Goal: Task Accomplishment & Management: Use online tool/utility

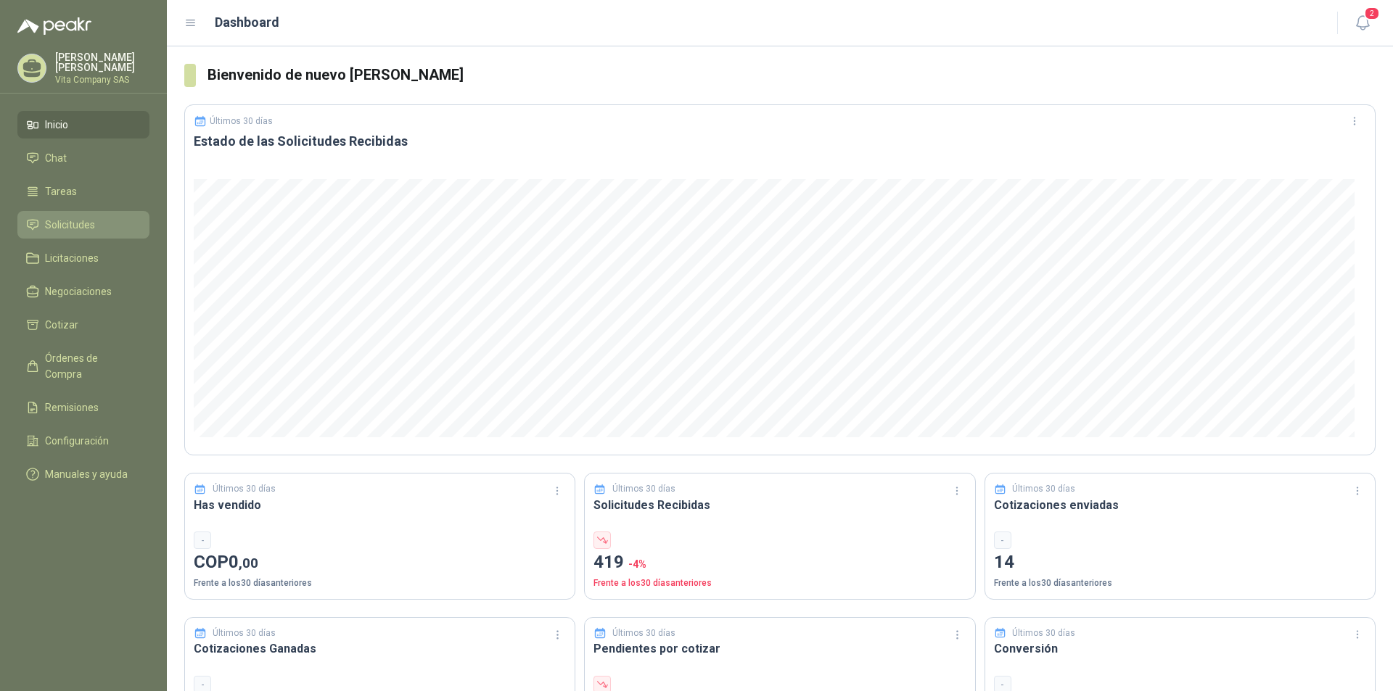
click at [89, 218] on span "Solicitudes" at bounding box center [70, 225] width 50 height 16
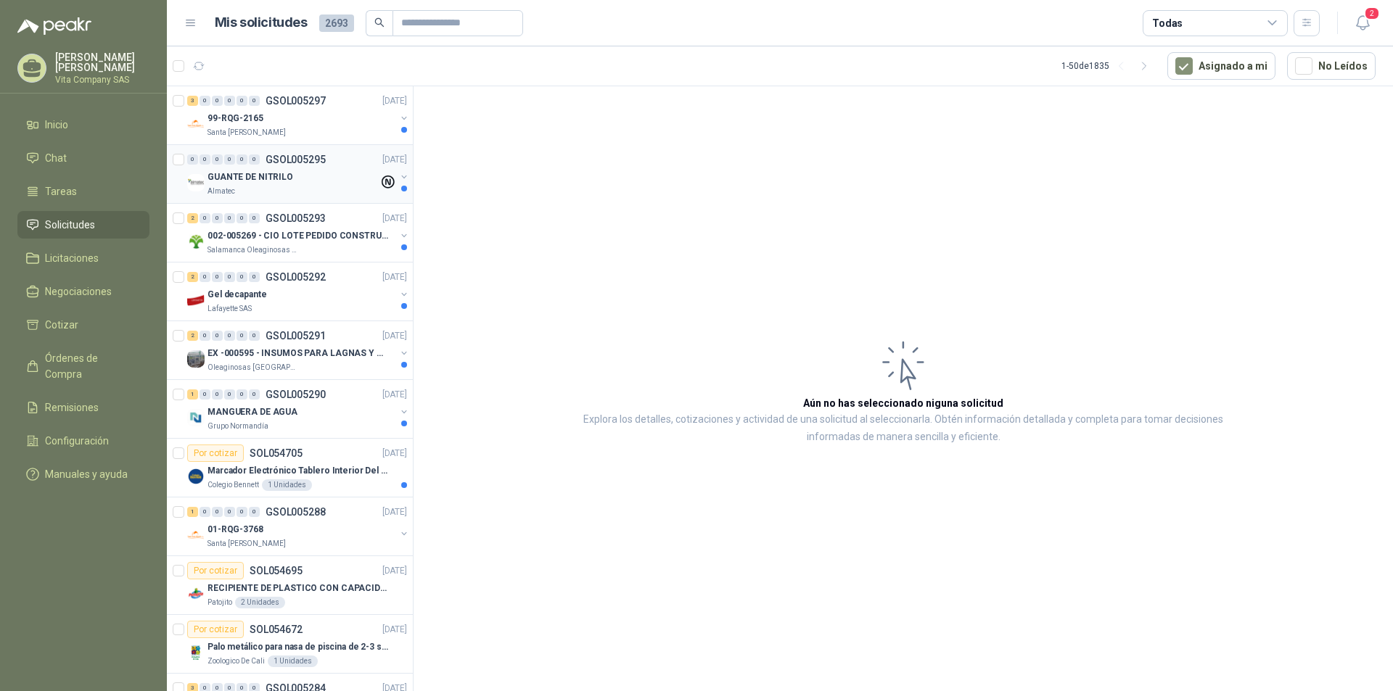
click at [331, 168] on div "GUANTE DE NITRILO" at bounding box center [292, 176] width 171 height 17
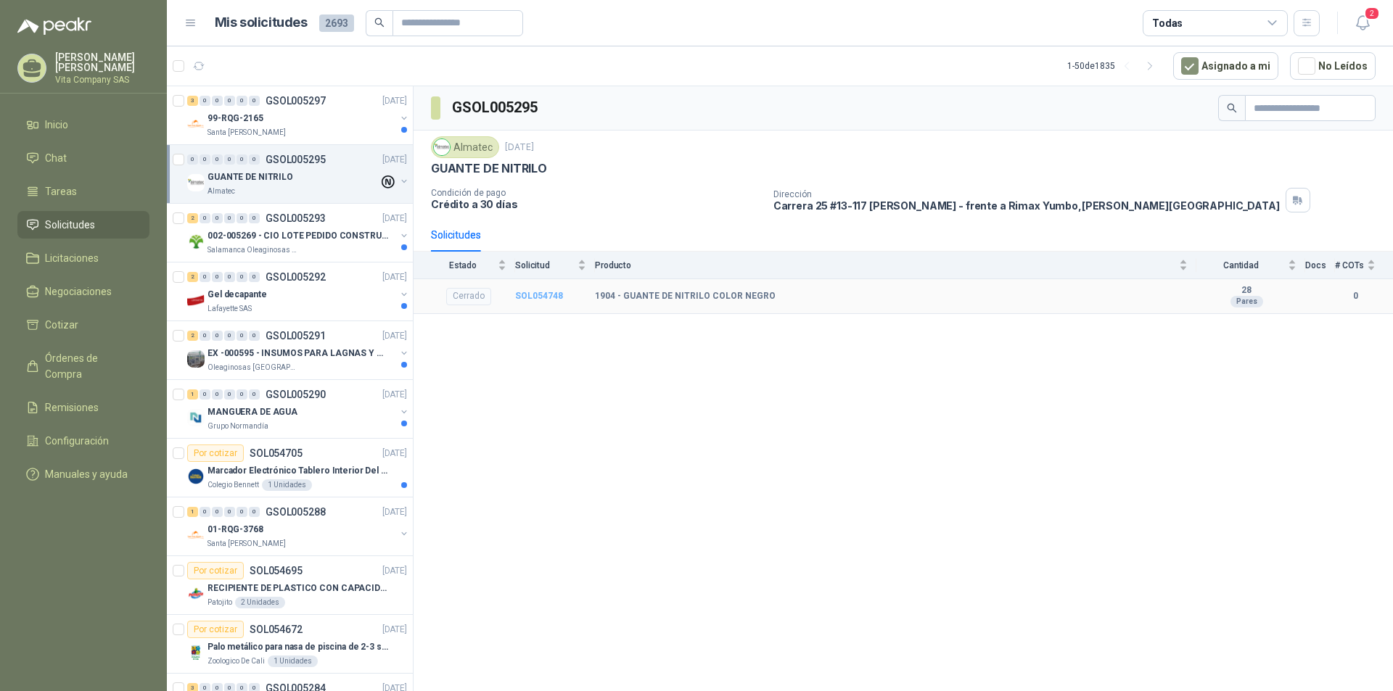
click at [540, 295] on b "SOL054748" at bounding box center [539, 296] width 48 height 10
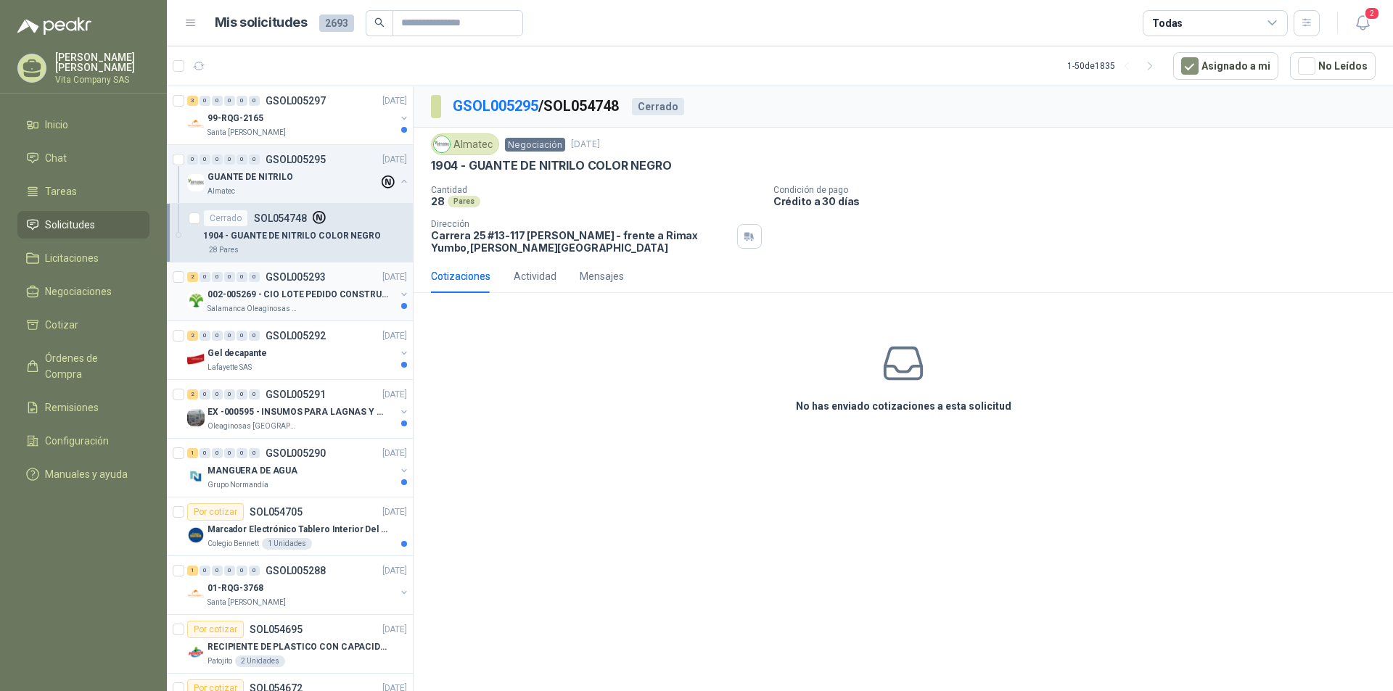
click at [318, 298] on p "002-005269 - CIO LOTE PEDIDO CONSTRUCCION" at bounding box center [297, 295] width 181 height 14
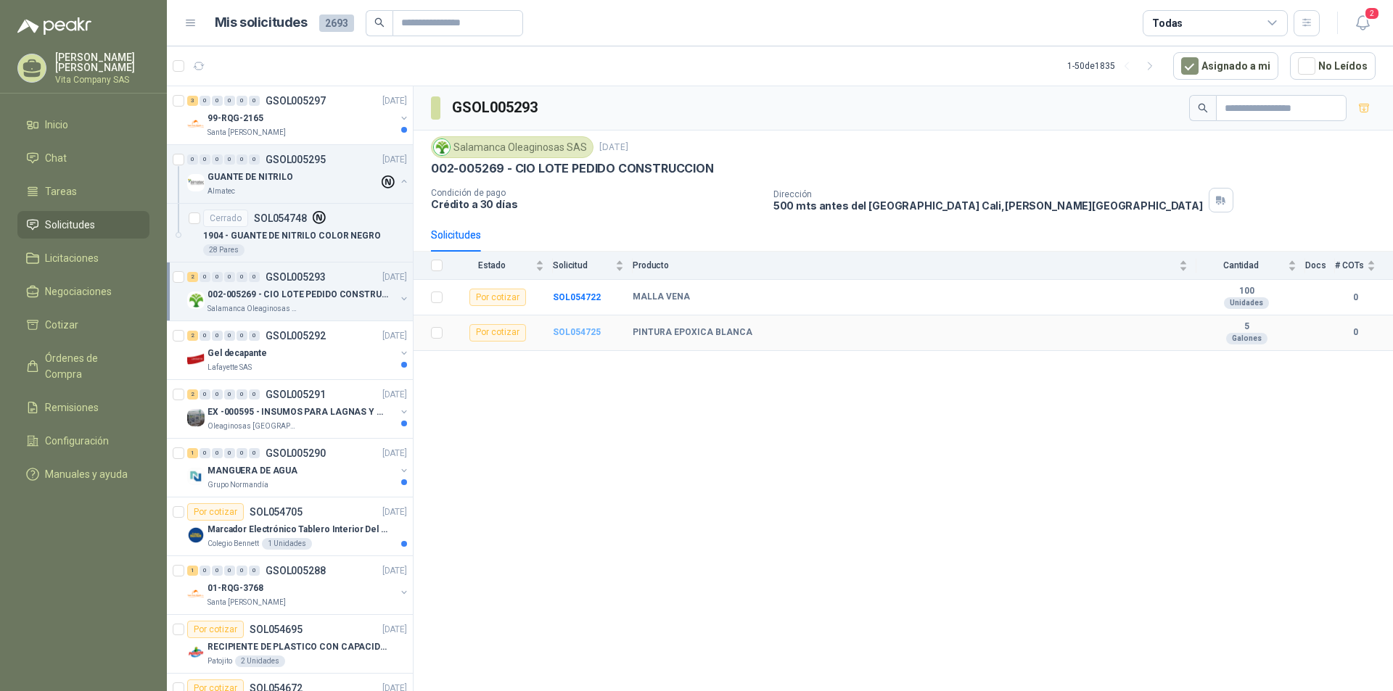
click at [574, 337] on b "SOL054725" at bounding box center [577, 332] width 48 height 10
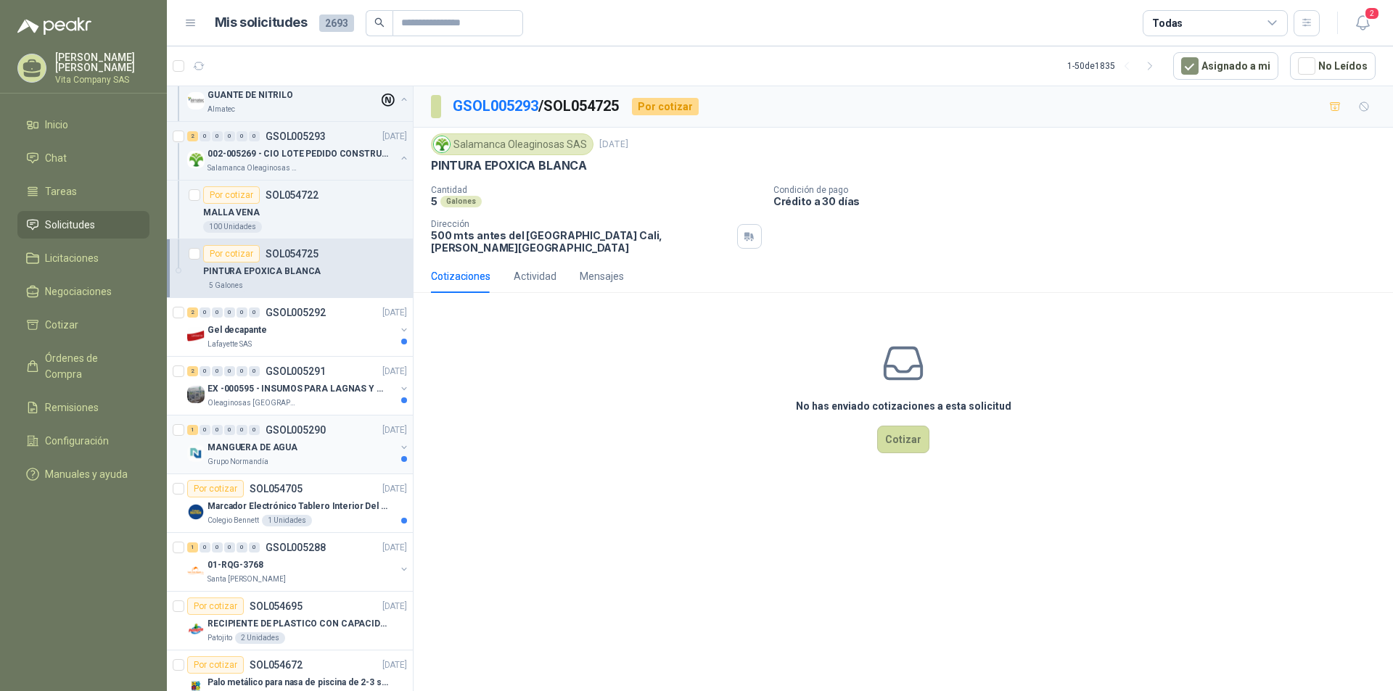
scroll to position [145, 0]
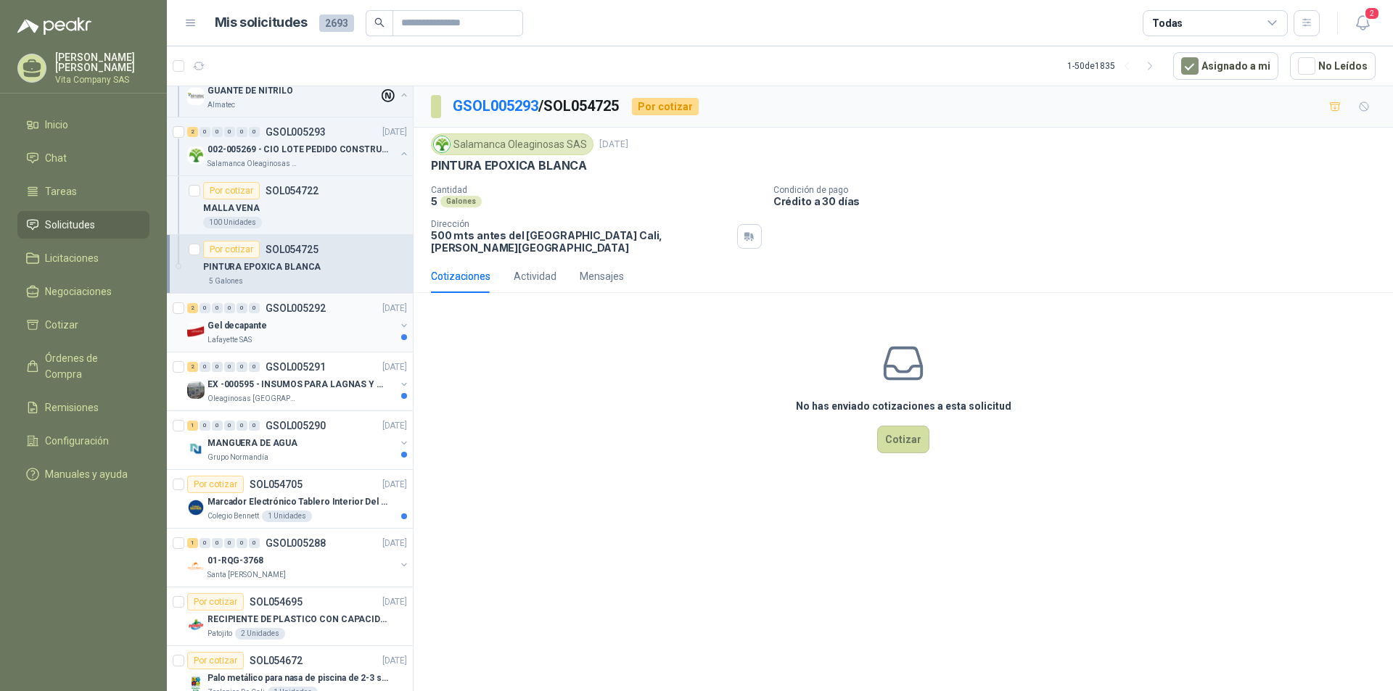
click at [312, 324] on div "Gel decapante" at bounding box center [301, 325] width 188 height 17
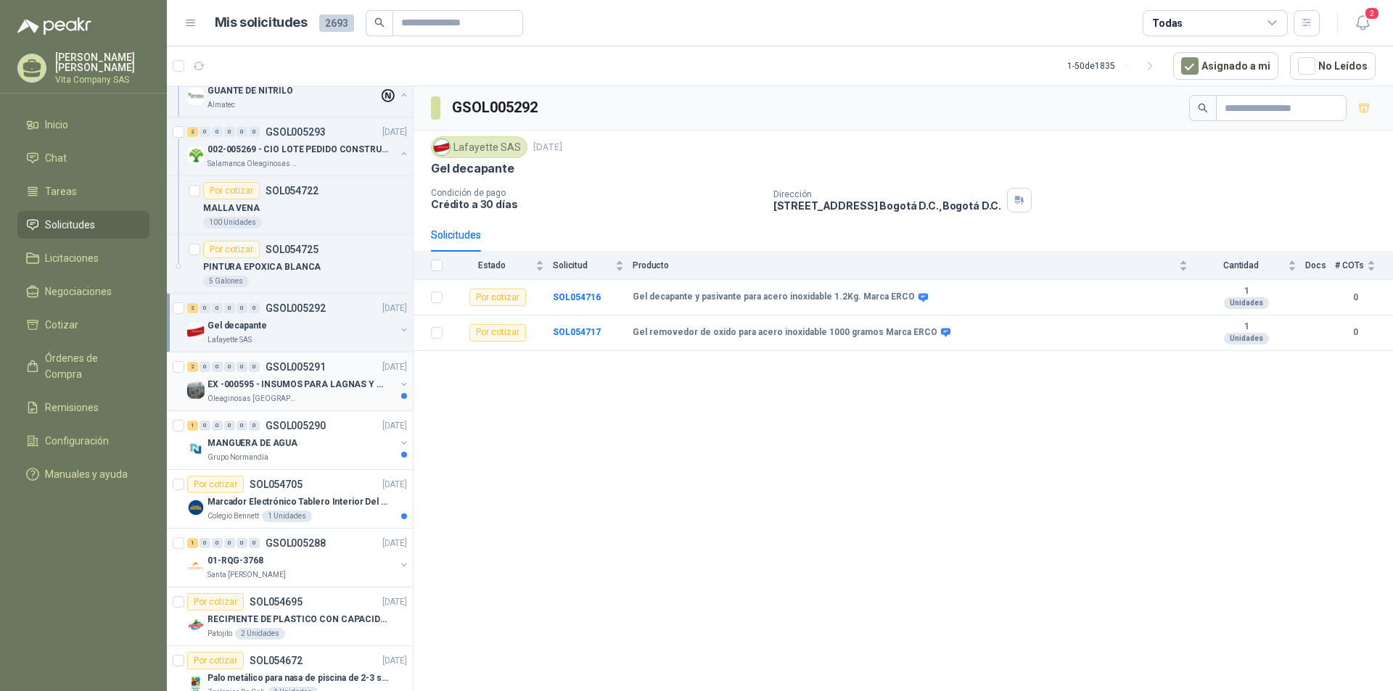
scroll to position [218, 0]
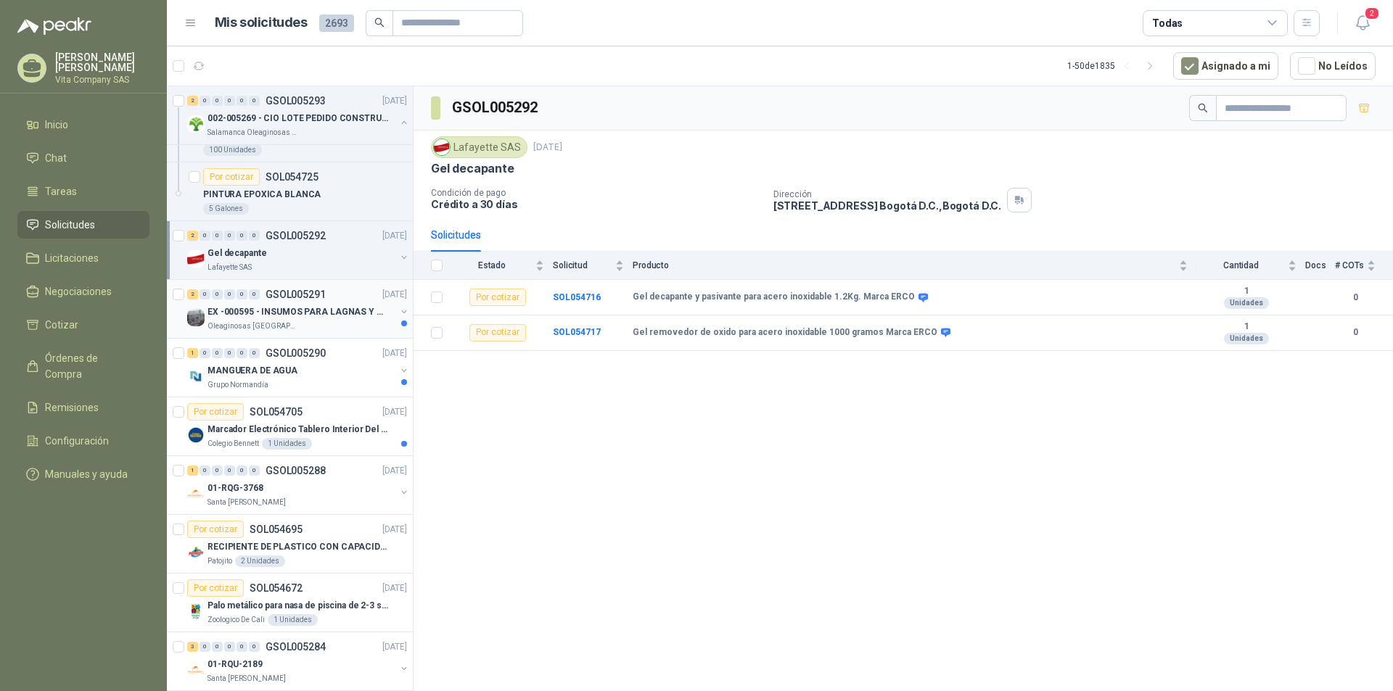
click at [329, 313] on p "EX -000595 - INSUMOS PARA LAGNAS Y OFICINAS PLANTA" at bounding box center [297, 312] width 181 height 14
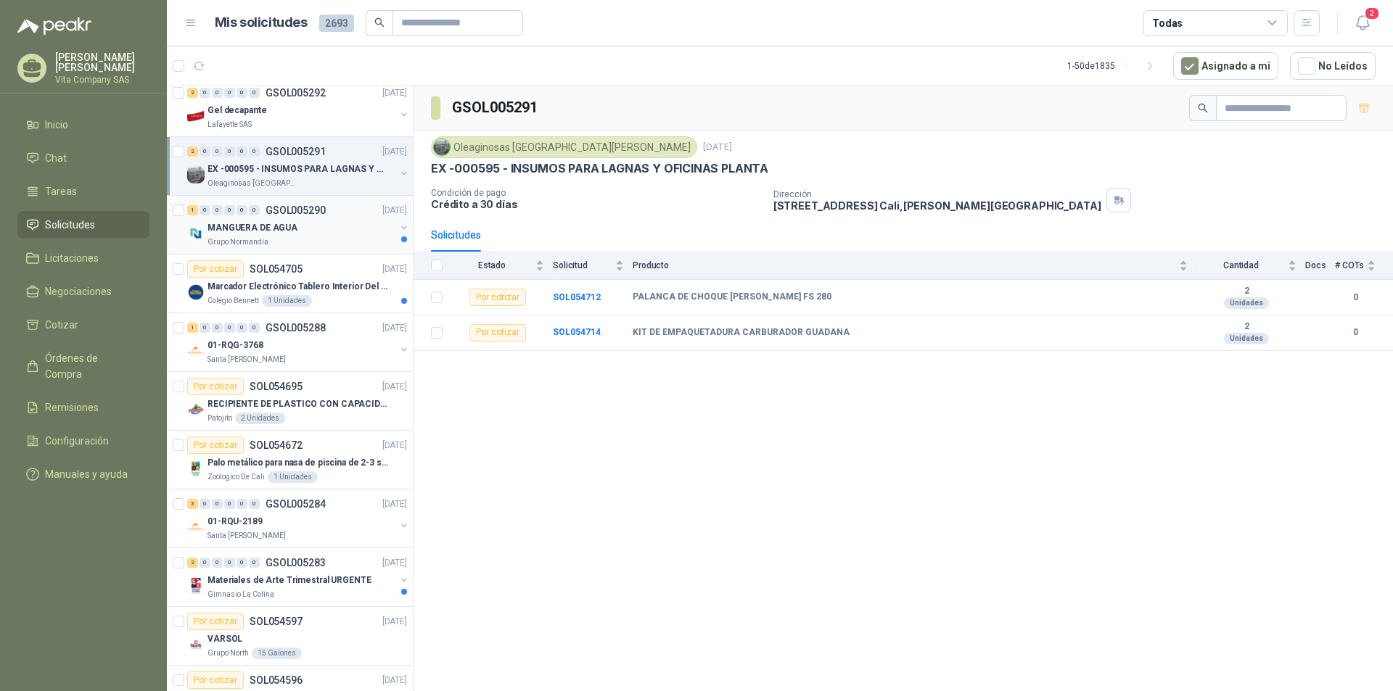
scroll to position [363, 0]
click at [333, 229] on div "MANGUERA DE AGUA" at bounding box center [301, 225] width 188 height 17
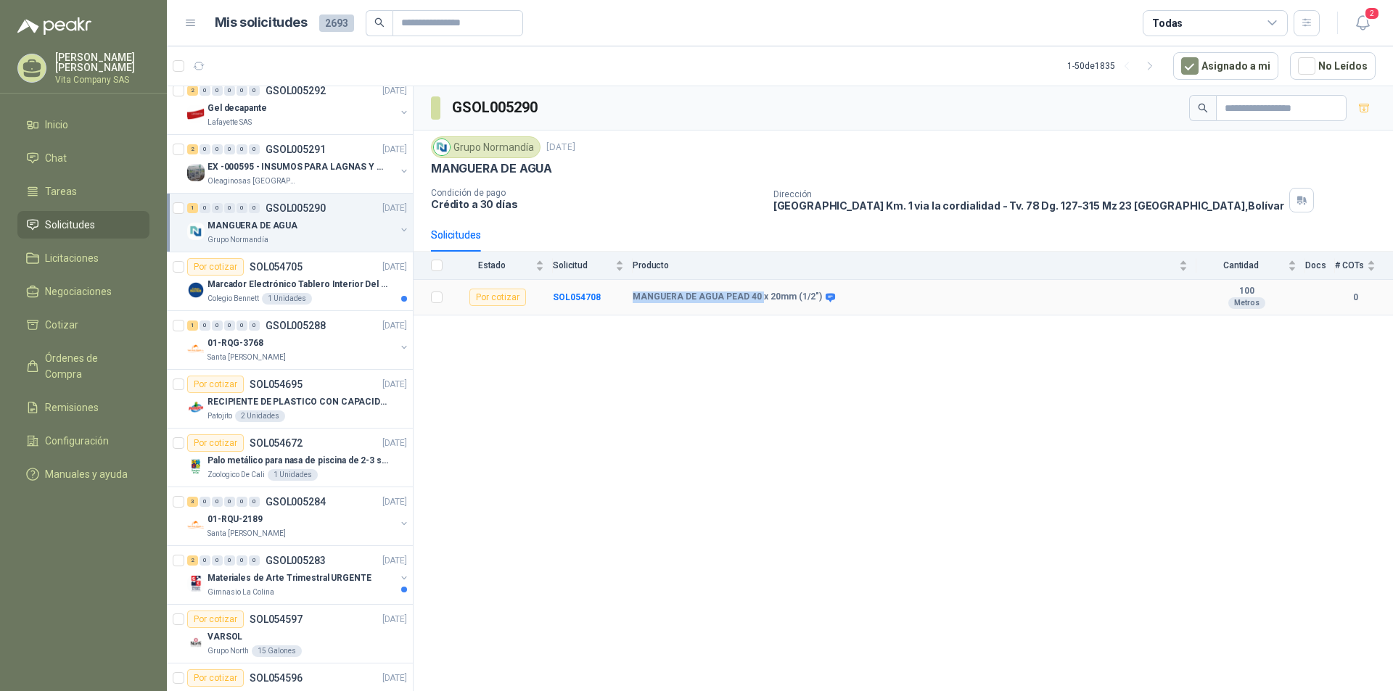
drag, startPoint x: 756, startPoint y: 295, endPoint x: 631, endPoint y: 295, distance: 124.8
click at [631, 295] on tr "Por cotizar SOL054708 MANGUERA DE AGUA PEAD 40 x 20mm (1/2") 100 Metros 0" at bounding box center [903, 298] width 979 height 36
copy tr "MANGUERA DE AGUA PEAD 40"
click at [768, 388] on div "GSOL005290 Grupo [PERSON_NAME] [DATE] MANGUERA DE AGUA Condición de pago Crédit…" at bounding box center [903, 391] width 979 height 610
click at [575, 299] on b "SOL054708" at bounding box center [577, 297] width 48 height 10
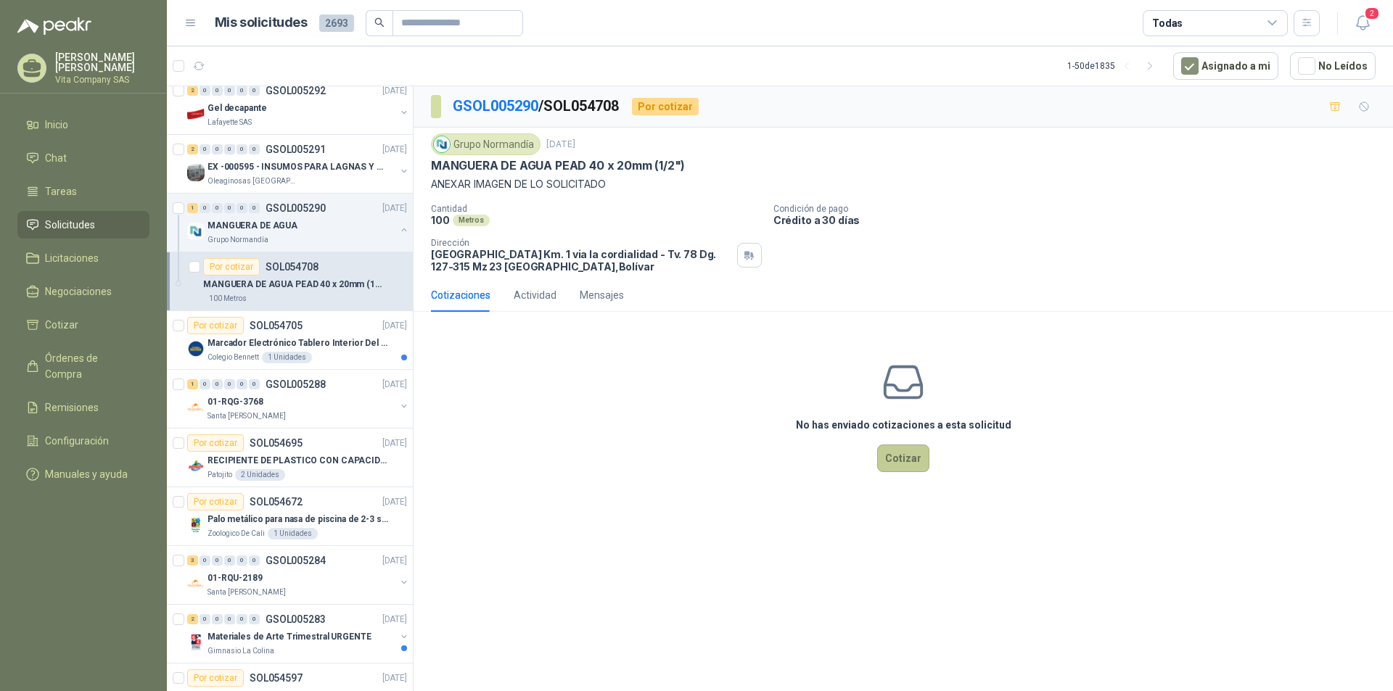
click at [908, 454] on button "Cotizar" at bounding box center [903, 459] width 52 height 28
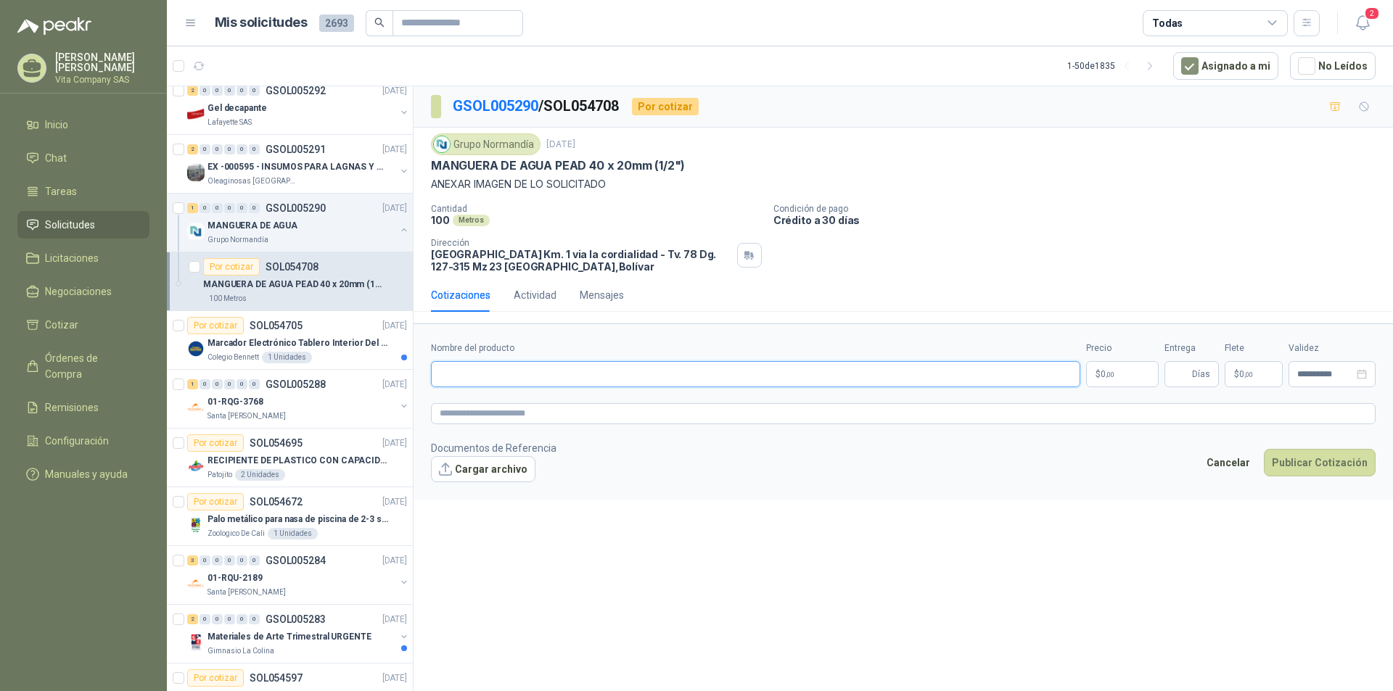
click at [856, 379] on input "Nombre del producto" at bounding box center [755, 374] width 649 height 26
type input "**********"
click at [1137, 379] on body "[PERSON_NAME] Vita Company SAS Inicio Chat Tareas Solicitudes Licitaciones Nego…" at bounding box center [696, 345] width 1393 height 691
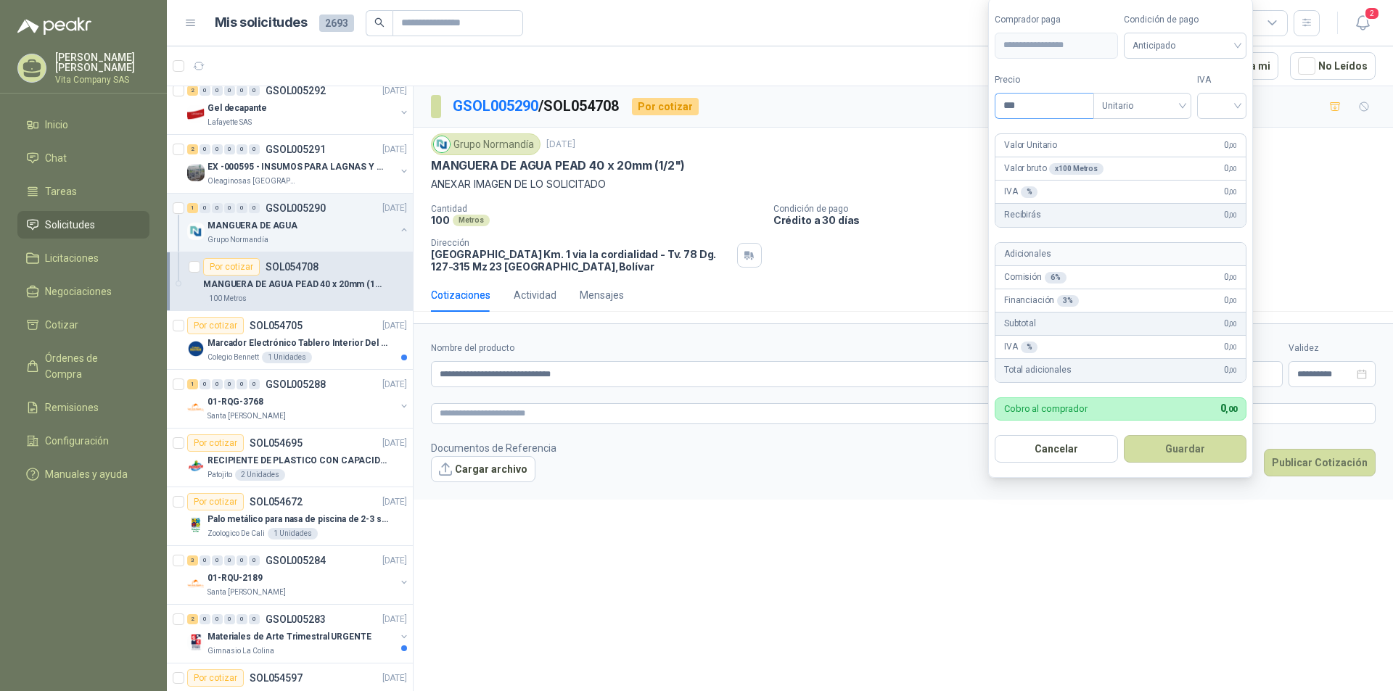
click at [1026, 102] on input "***" at bounding box center [1044, 106] width 98 height 25
click at [1151, 109] on span "Unitario" at bounding box center [1142, 106] width 81 height 22
type input "*******"
drag, startPoint x: 1160, startPoint y: 78, endPoint x: 1211, endPoint y: 93, distance: 52.8
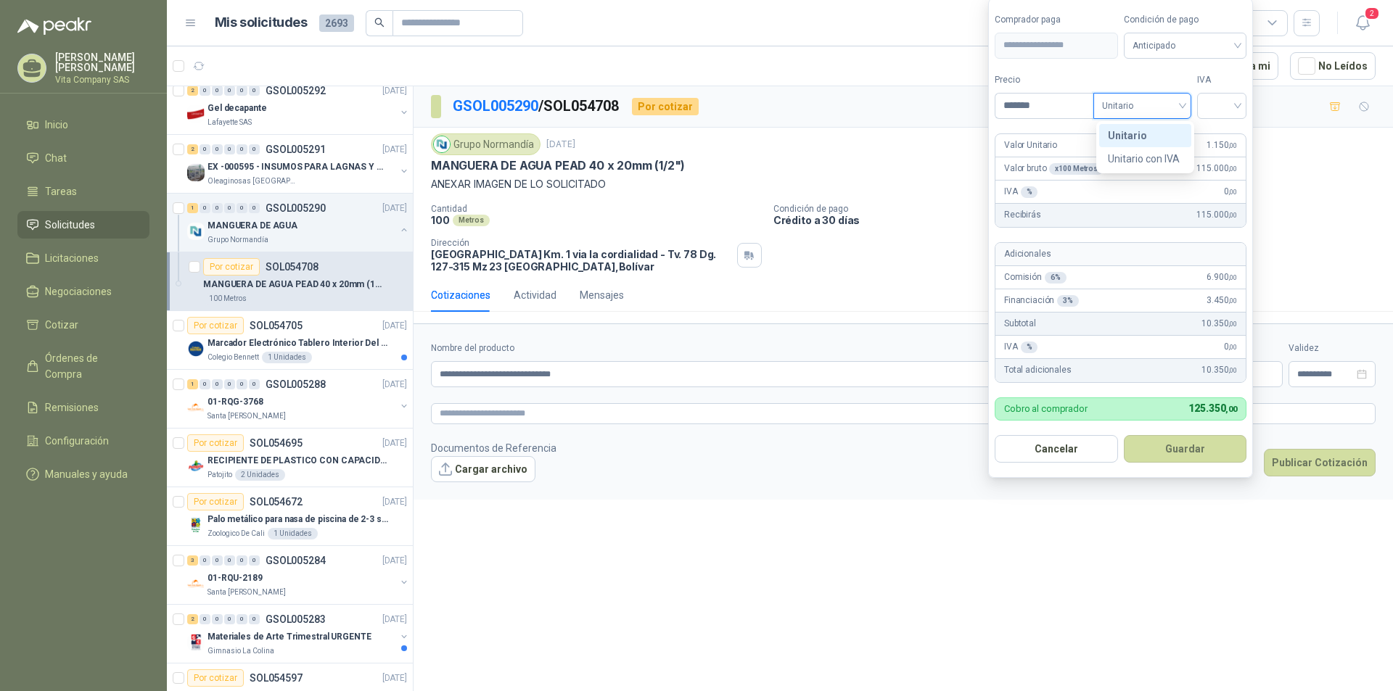
click at [1161, 78] on label "Tipo" at bounding box center [1142, 80] width 98 height 14
click at [1226, 107] on input "search" at bounding box center [1222, 105] width 32 height 22
click at [1234, 131] on div "19%" at bounding box center [1225, 136] width 27 height 16
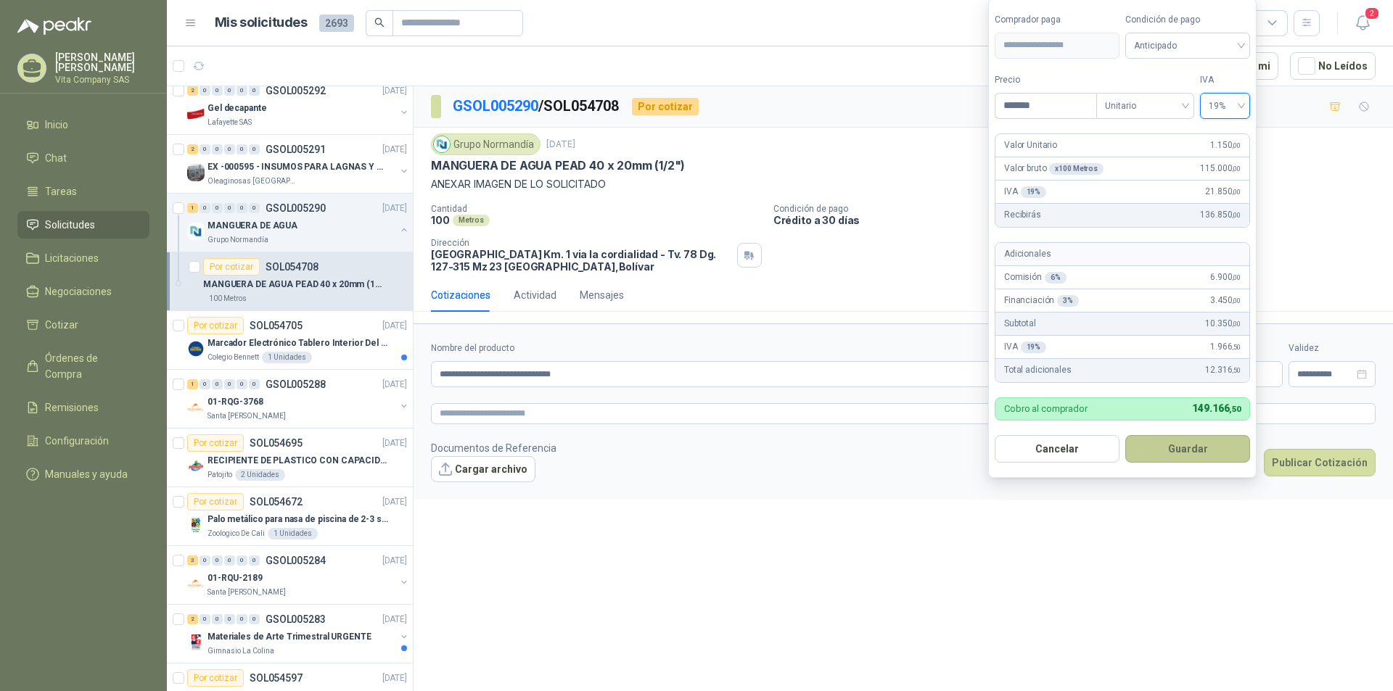
click at [1212, 449] on button "Guardar" at bounding box center [1187, 449] width 125 height 28
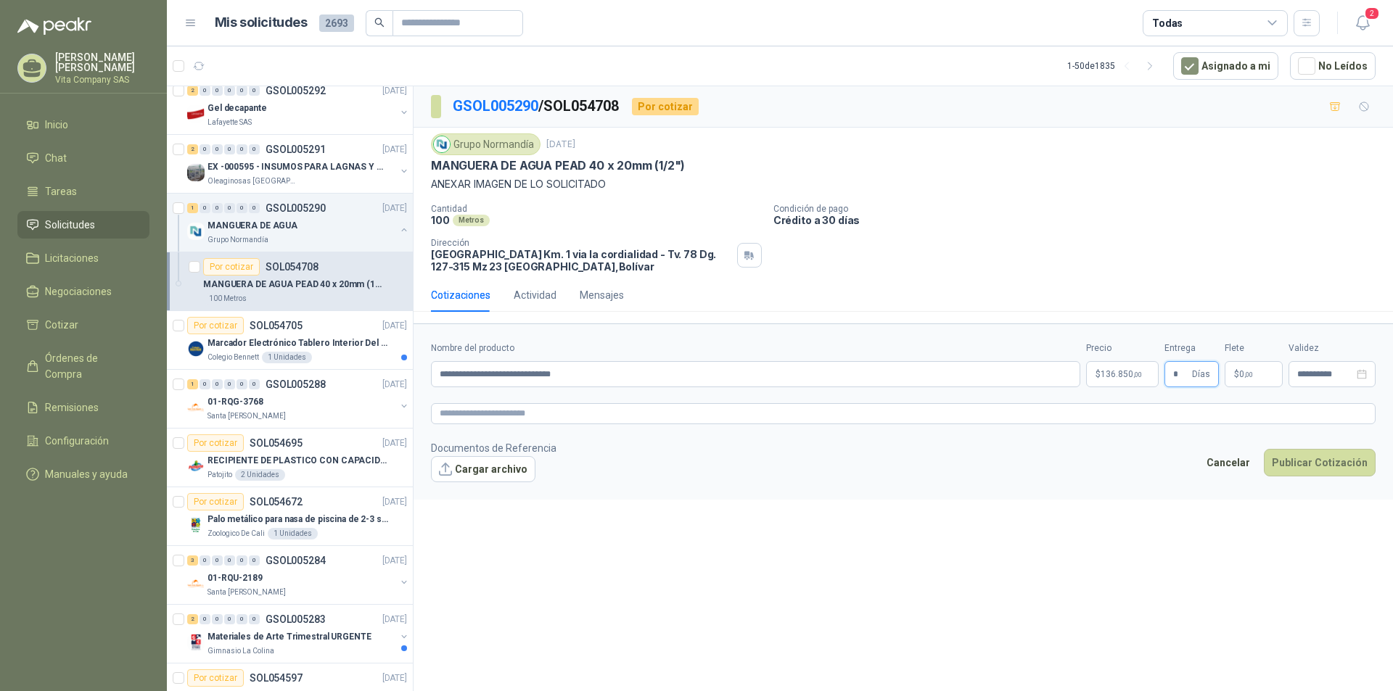
type input "*"
click at [1261, 374] on p "$ 0 ,00" at bounding box center [1254, 374] width 58 height 26
click at [1251, 229] on input "***" at bounding box center [1258, 225] width 103 height 25
type input "*********"
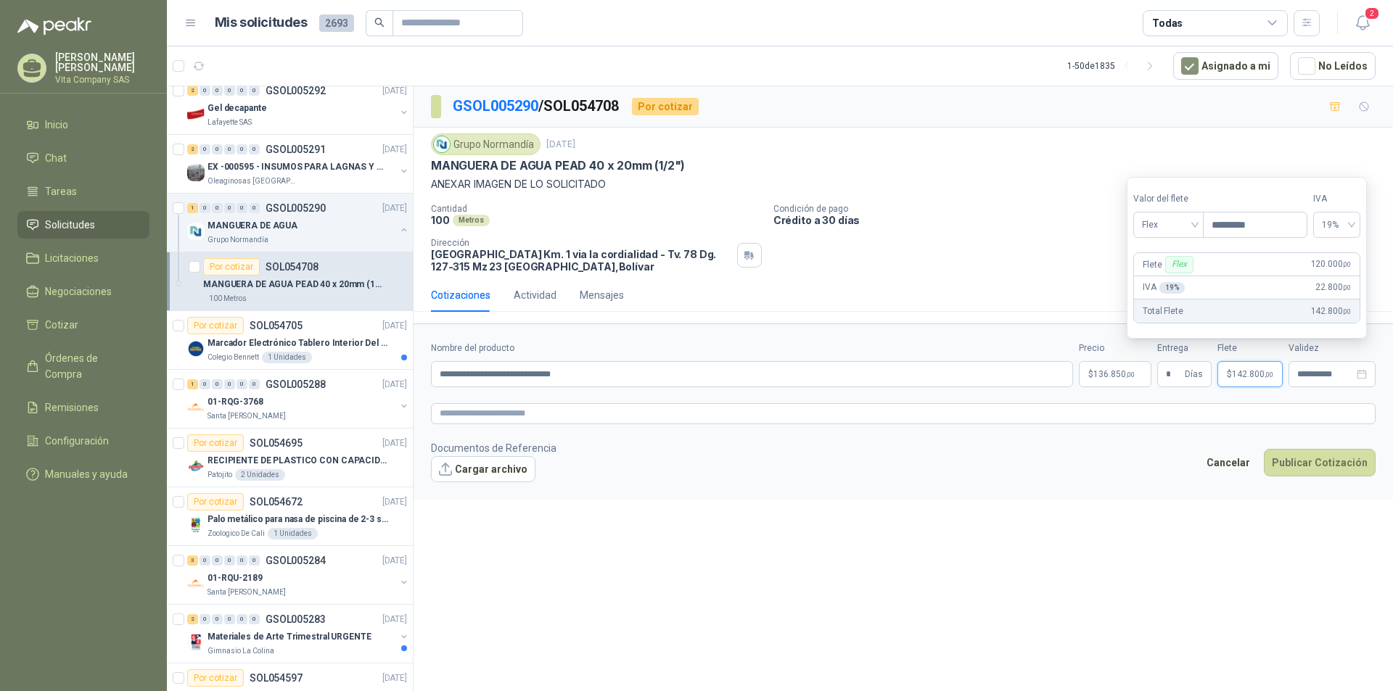
click at [1069, 247] on div "Cantidad 100 Metros Condición de pago Crédito a 30 días Dirección Ciudad del bi…" at bounding box center [903, 238] width 945 height 69
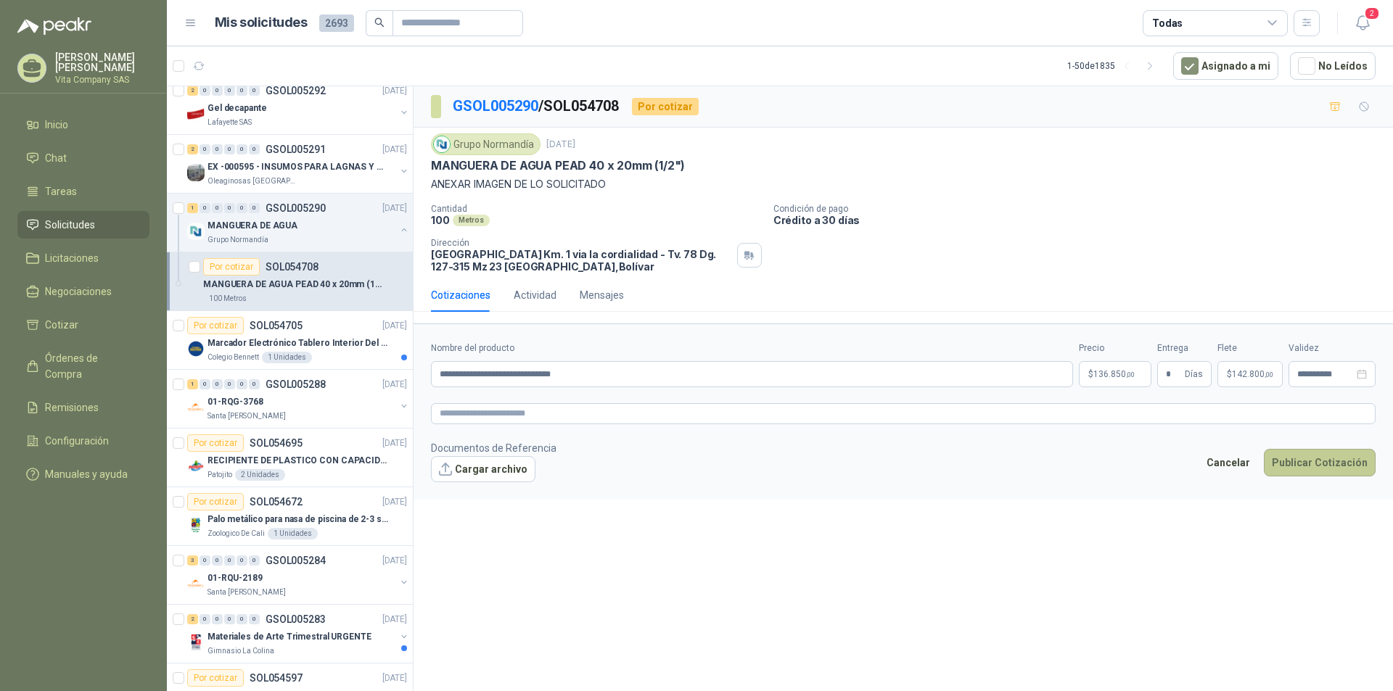
click at [1340, 465] on button "Publicar Cotización" at bounding box center [1320, 463] width 112 height 28
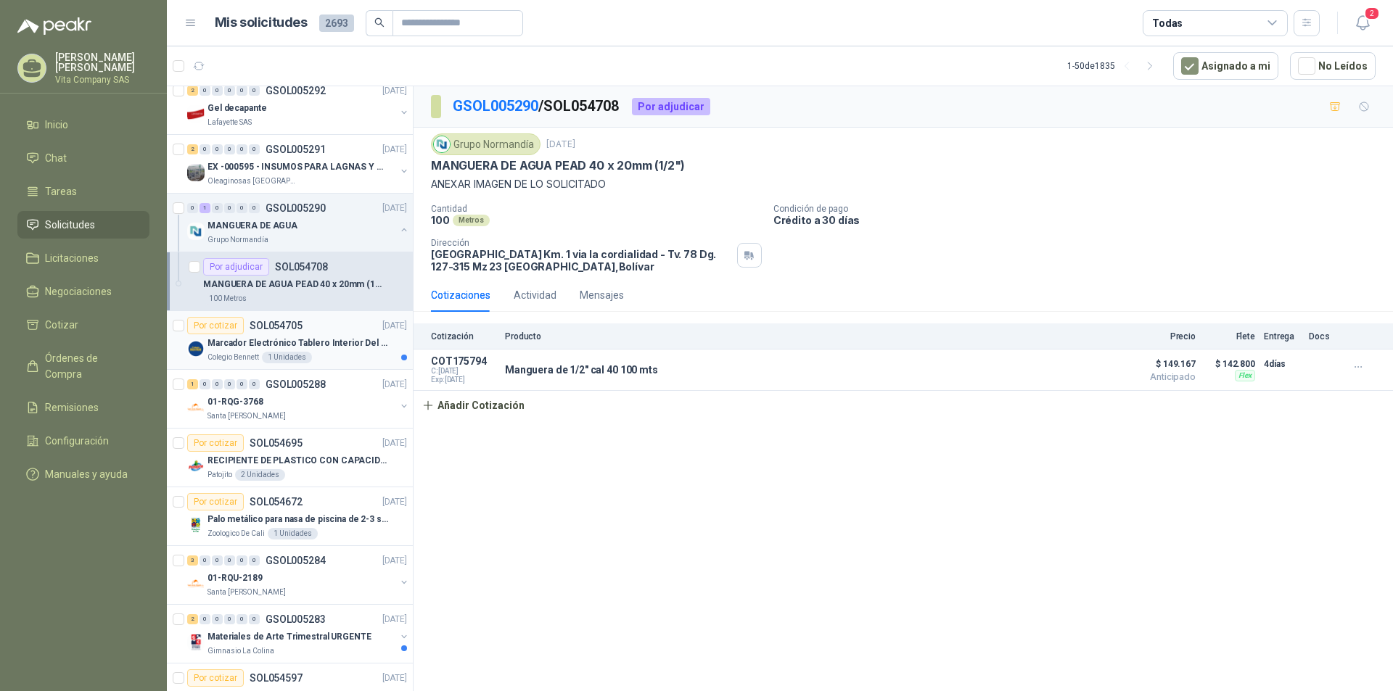
click at [330, 350] on p "Marcador Electrónico Tablero Interior Del Día Del Juego Para Luchar, El Balonce…" at bounding box center [297, 344] width 181 height 14
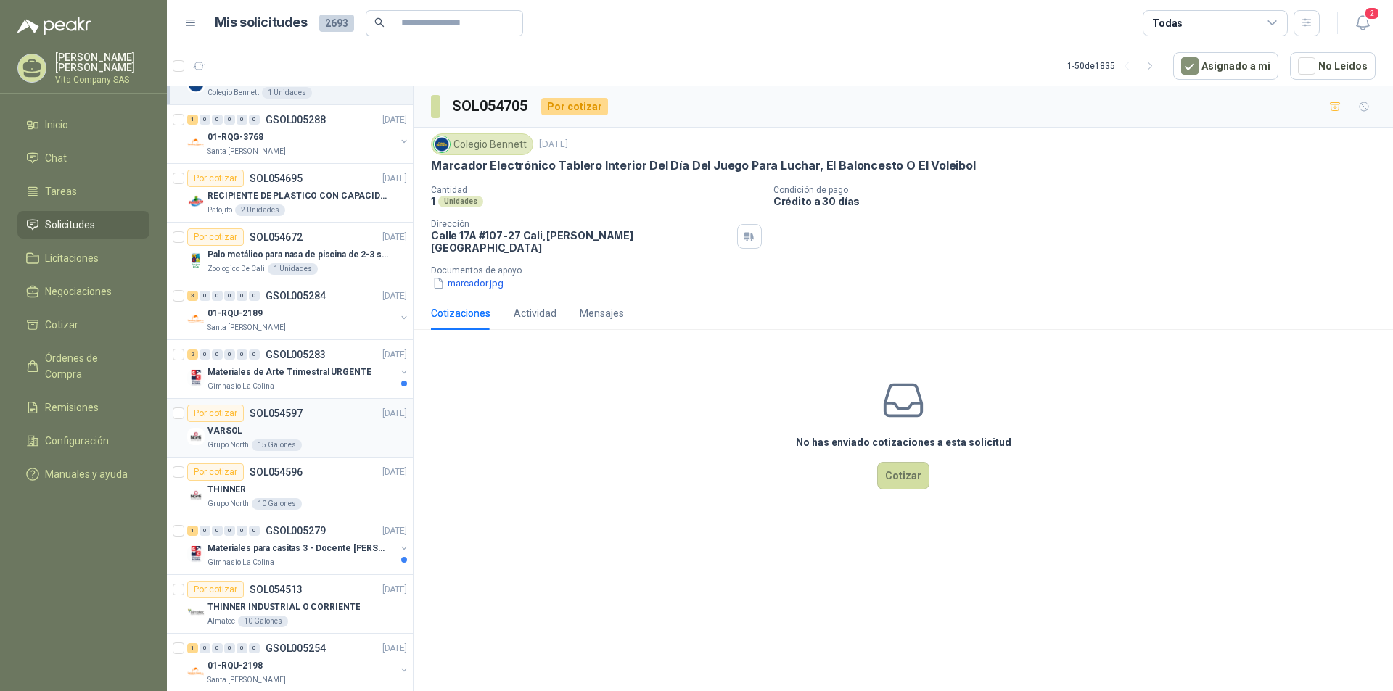
scroll to position [653, 0]
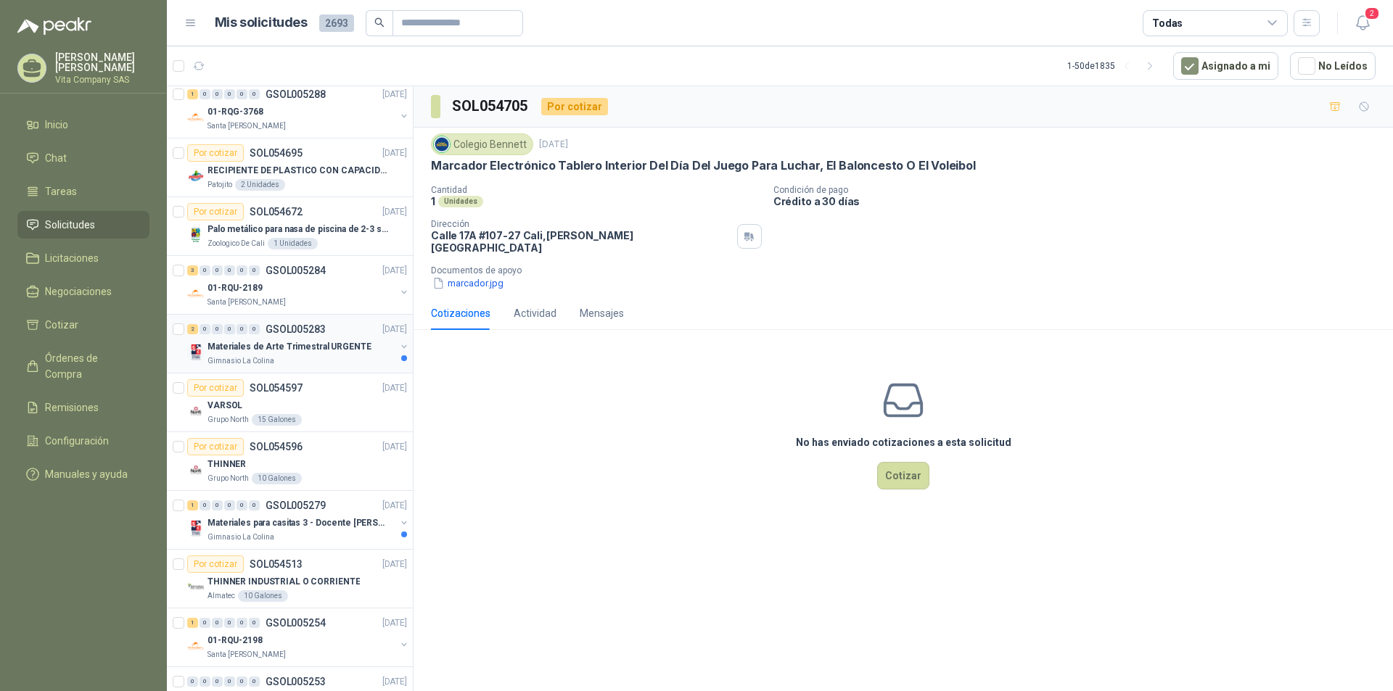
click at [345, 340] on p "Materiales de Arte Trimestral URGENTE" at bounding box center [289, 347] width 164 height 14
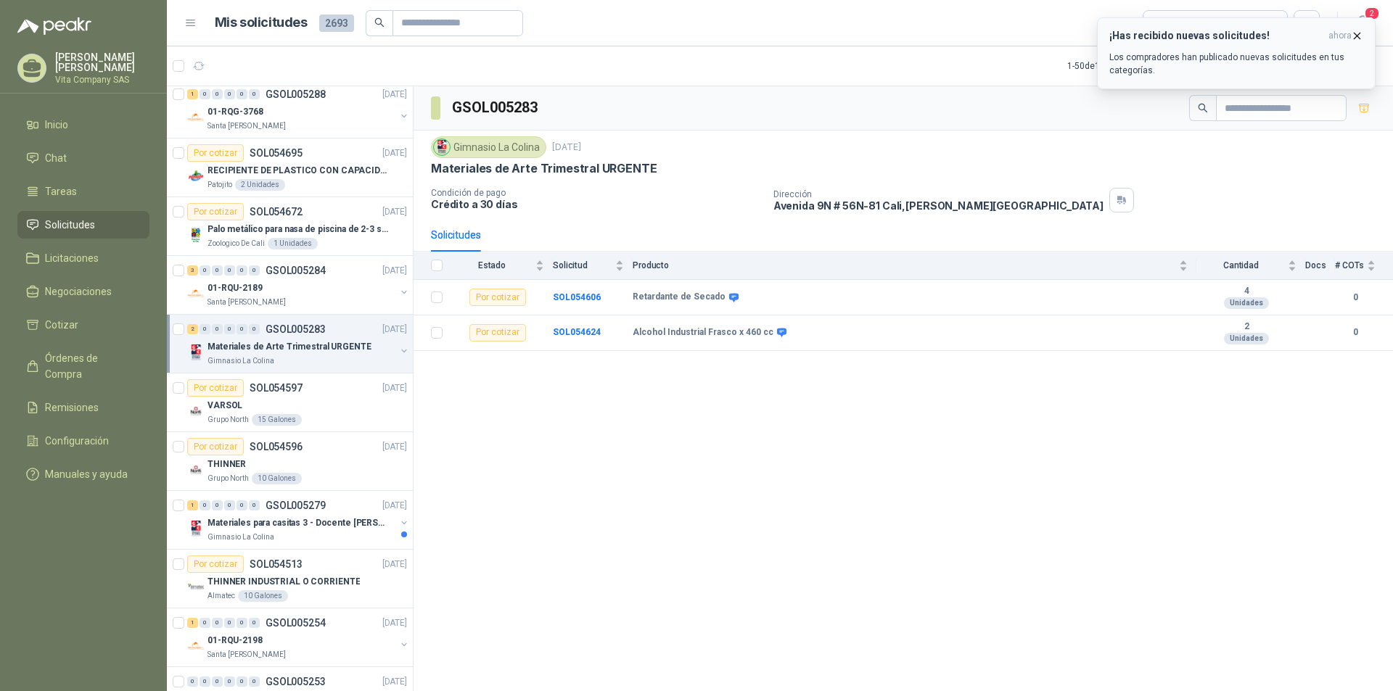
click at [1177, 42] on div "¡Has recibido nuevas solicitudes! ahora Los compradores han publicado nuevas so…" at bounding box center [1236, 53] width 254 height 47
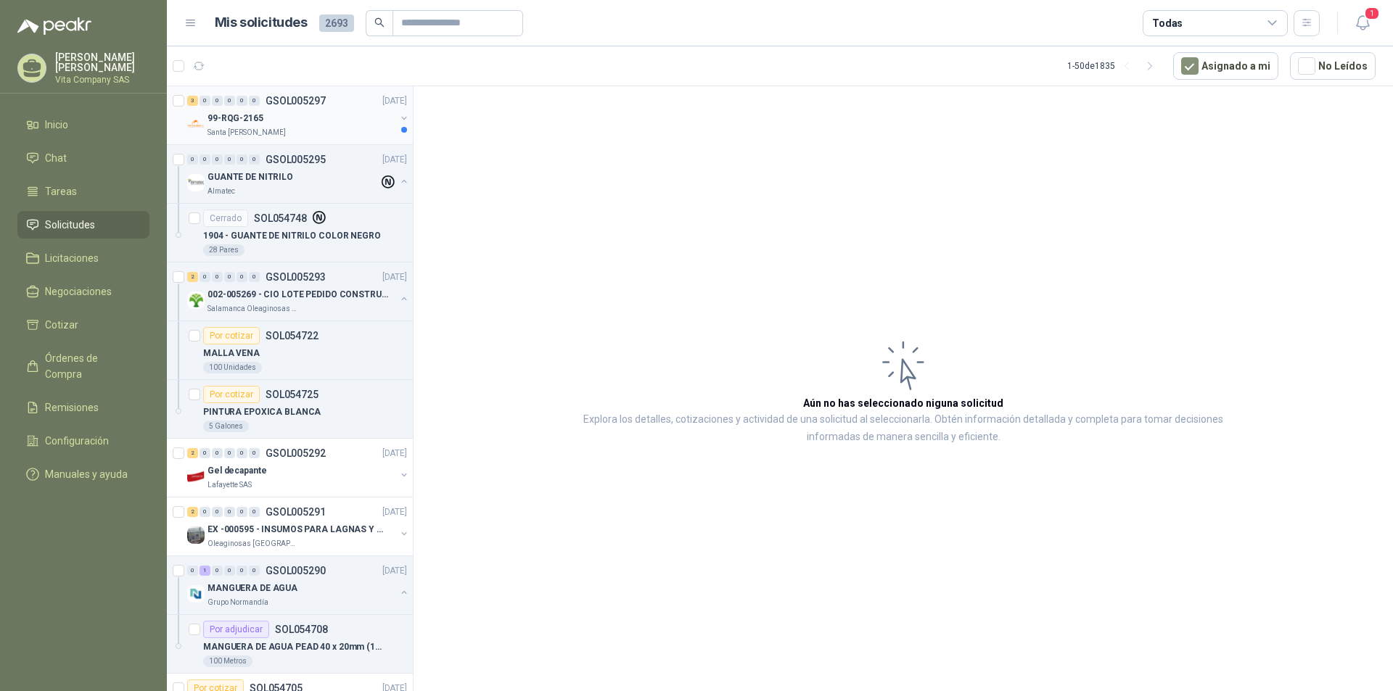
click at [281, 118] on div "99-RQG-2165" at bounding box center [301, 118] width 188 height 17
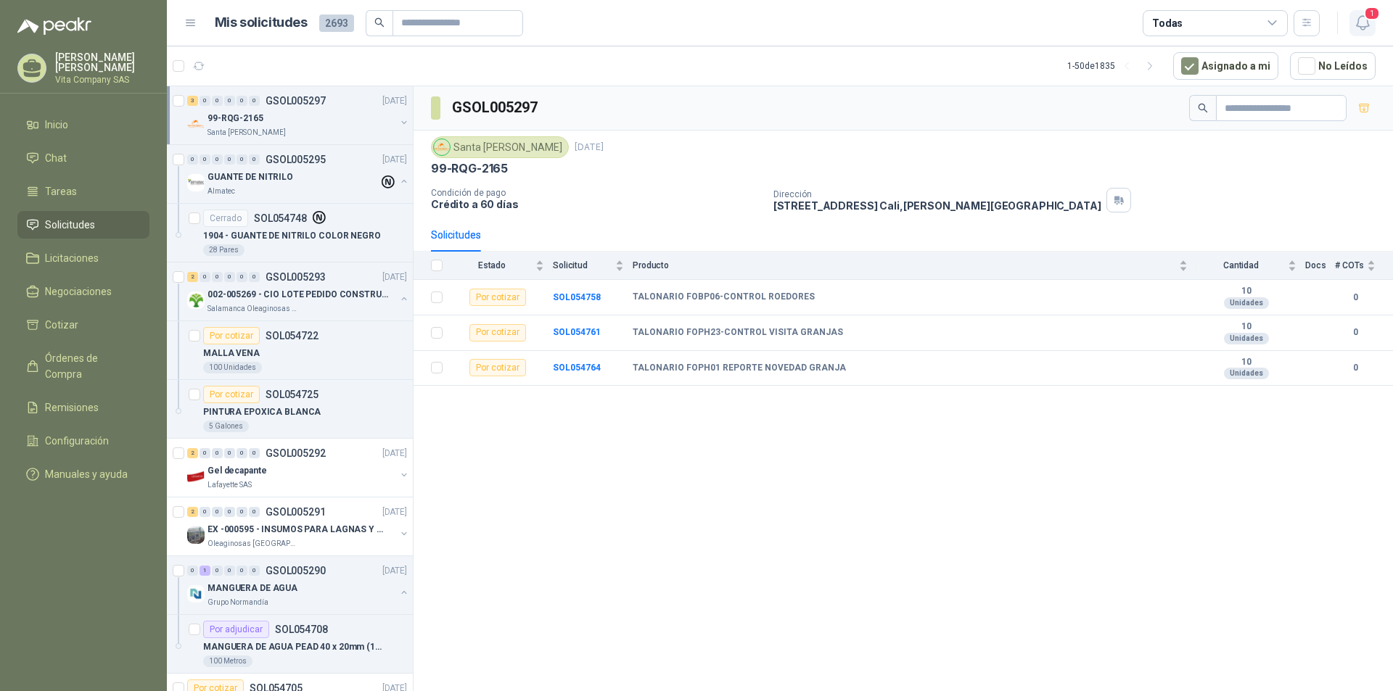
click at [1371, 22] on icon "button" at bounding box center [1363, 23] width 18 height 18
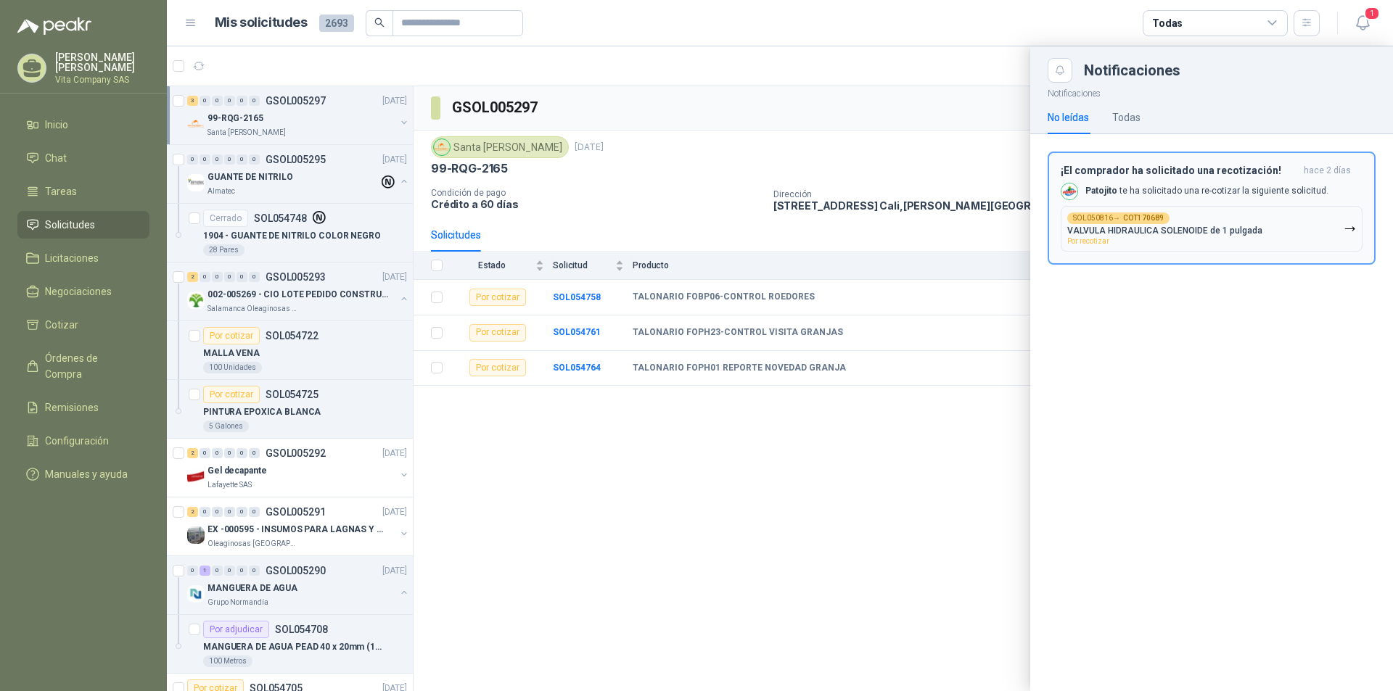
click at [1159, 200] on div "¡El comprador ha solicitado una recotización! [DATE] [PERSON_NAME] te ha solici…" at bounding box center [1212, 208] width 302 height 87
